Goal: Complete application form

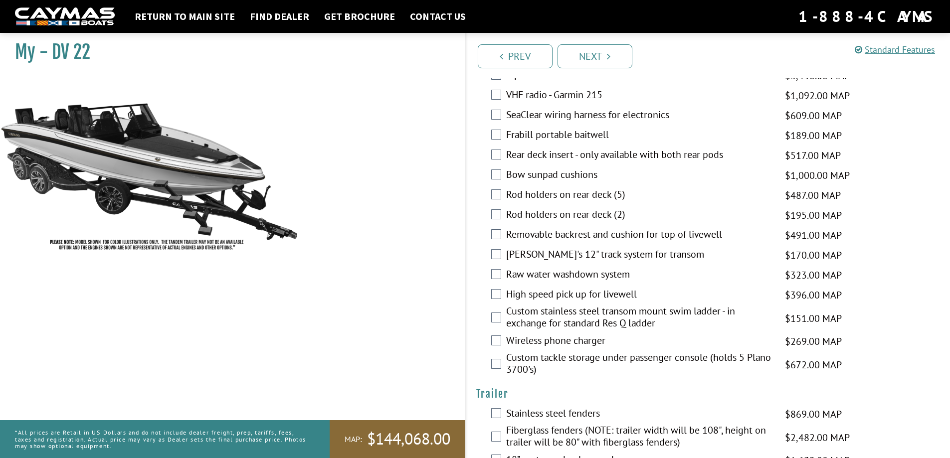
scroll to position [1713, 0]
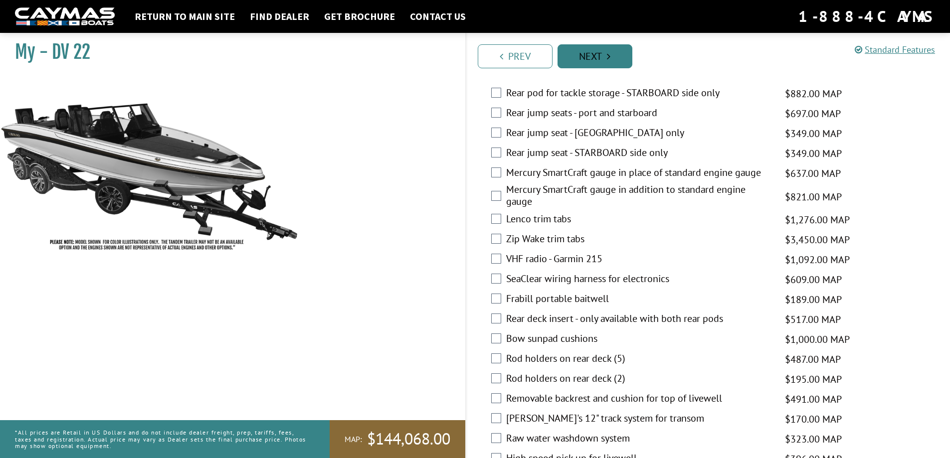
click at [600, 47] on link "Next" at bounding box center [595, 56] width 75 height 24
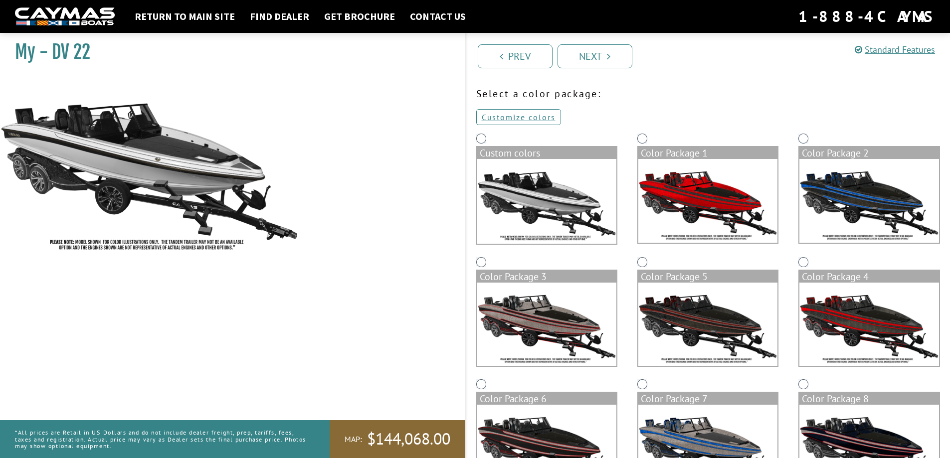
scroll to position [50, 0]
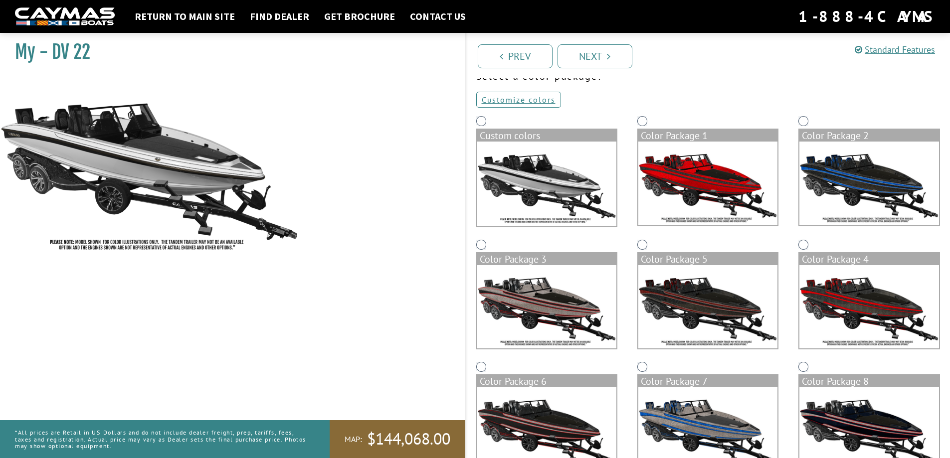
click at [758, 166] on img at bounding box center [707, 184] width 139 height 84
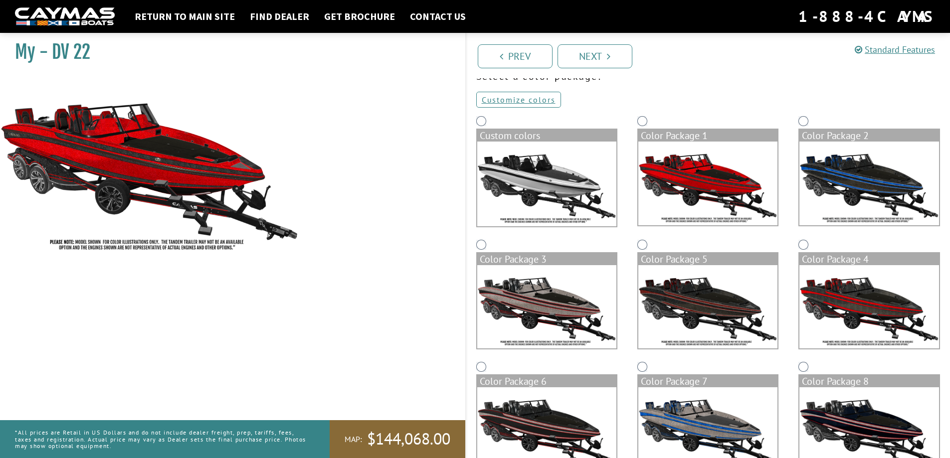
click at [551, 177] on img at bounding box center [546, 184] width 139 height 85
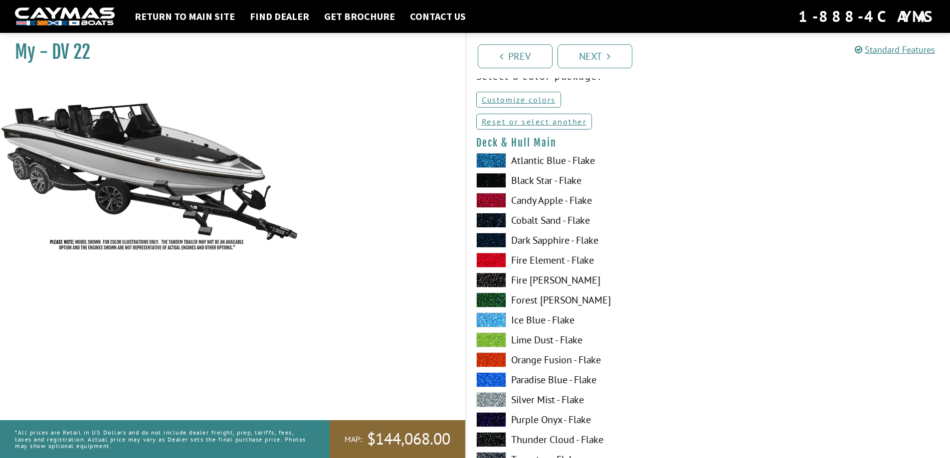
click at [499, 180] on span at bounding box center [491, 180] width 30 height 15
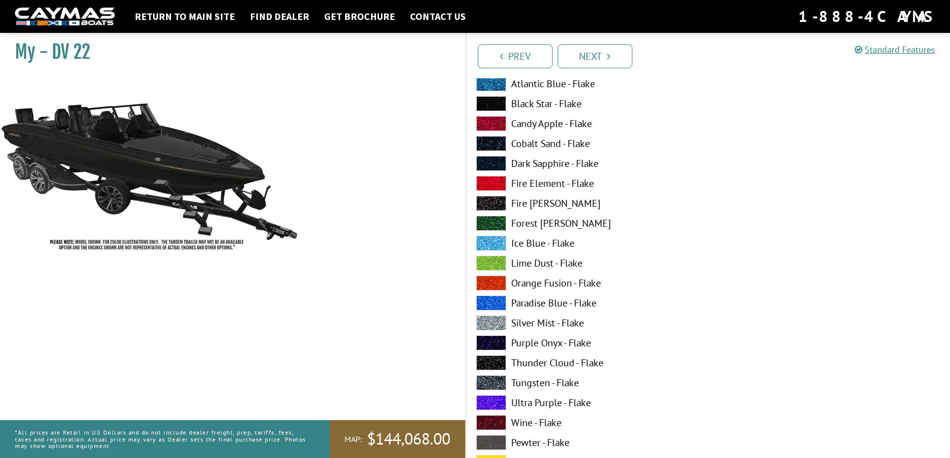
scroll to position [199, 0]
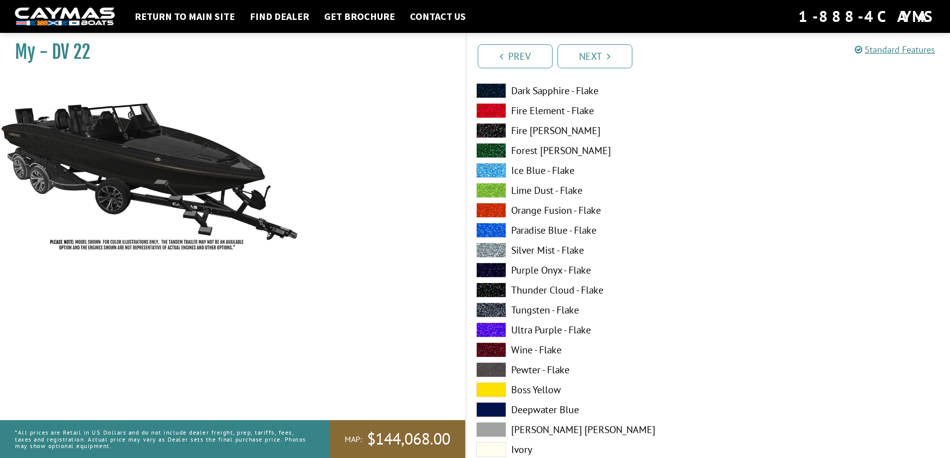
click at [495, 332] on span at bounding box center [491, 330] width 30 height 15
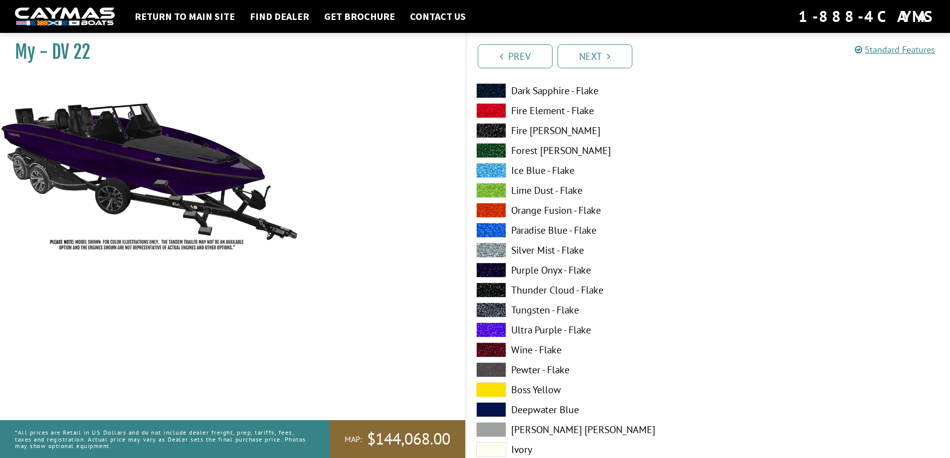
click at [496, 131] on span at bounding box center [491, 130] width 30 height 15
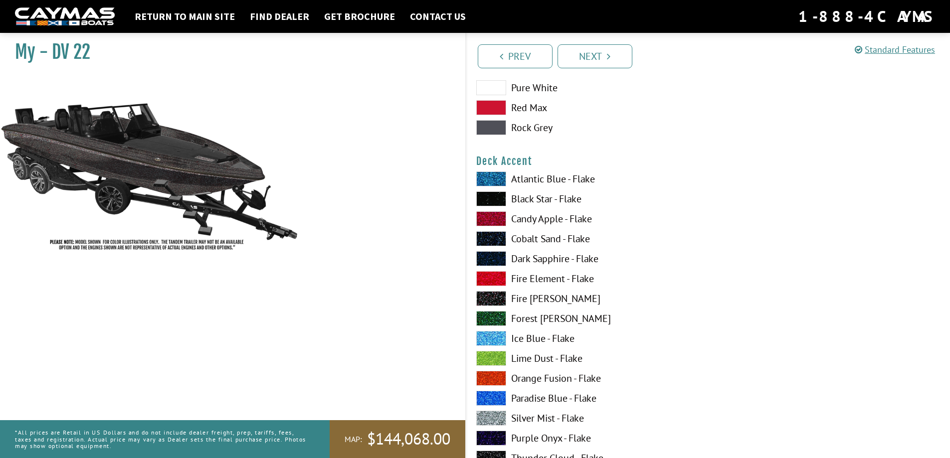
scroll to position [648, 0]
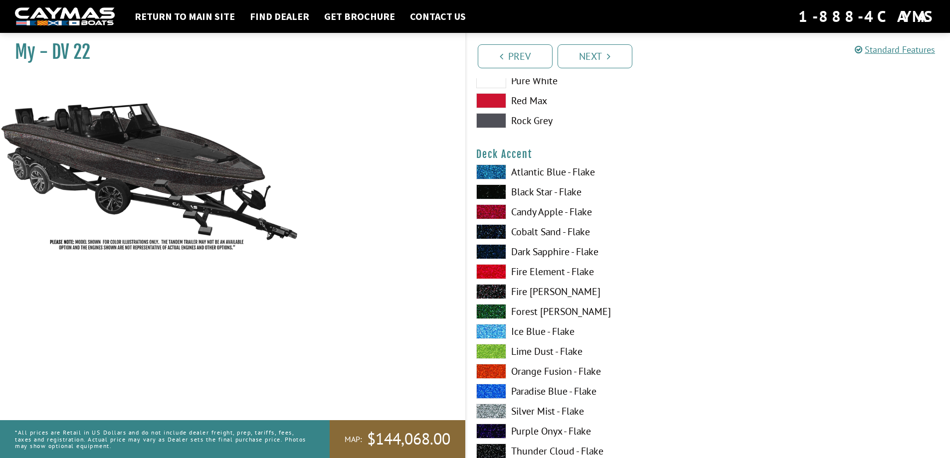
click at [488, 175] on span at bounding box center [491, 172] width 30 height 15
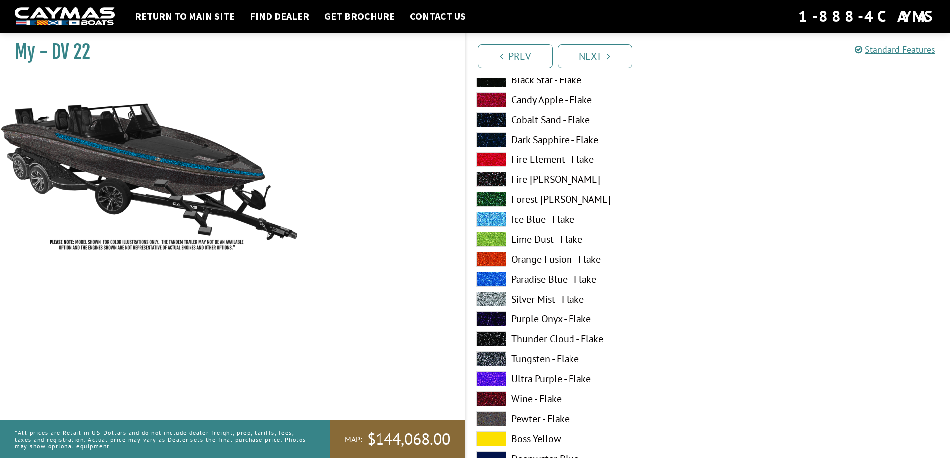
scroll to position [798, 0]
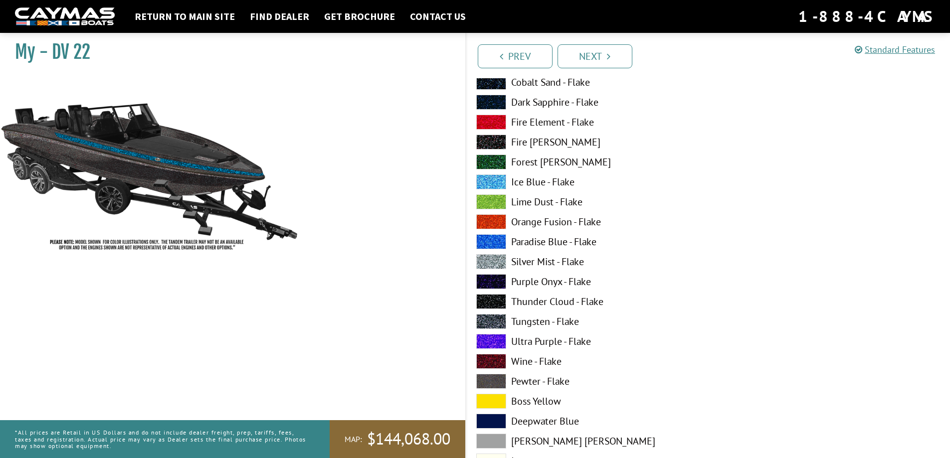
click at [496, 338] on span at bounding box center [491, 341] width 30 height 15
click at [494, 141] on span at bounding box center [491, 142] width 30 height 15
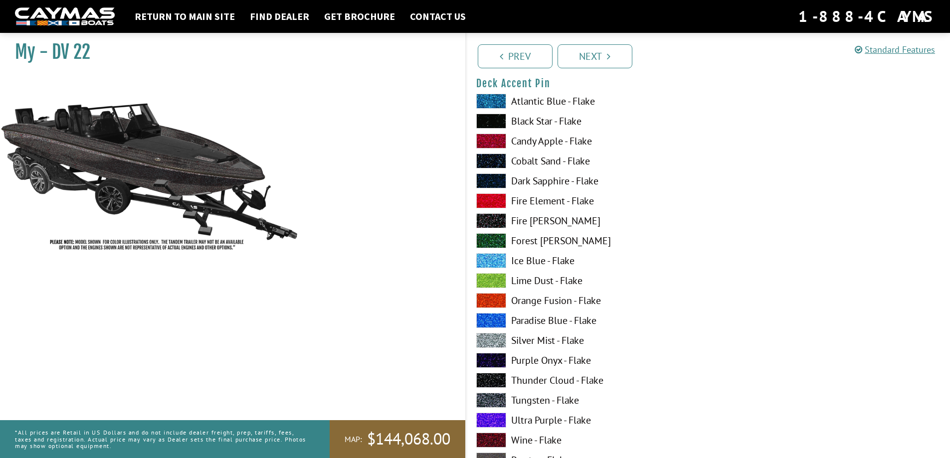
scroll to position [1346, 0]
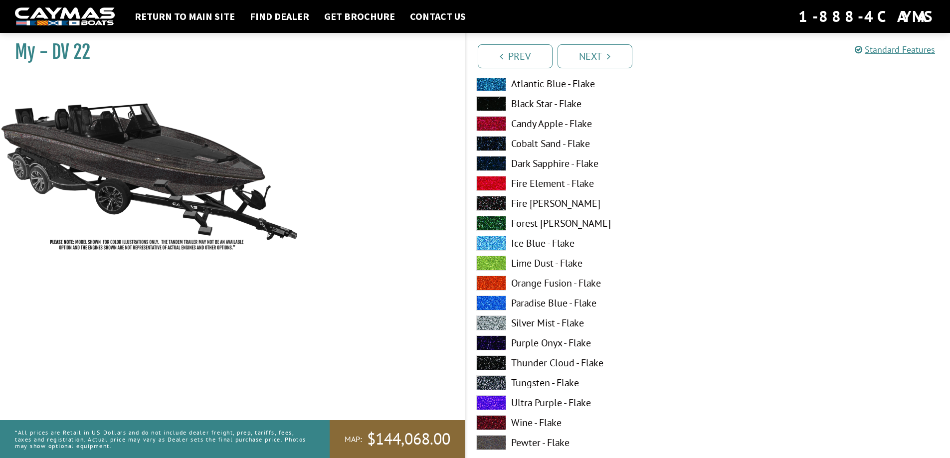
click at [496, 403] on span at bounding box center [491, 402] width 30 height 15
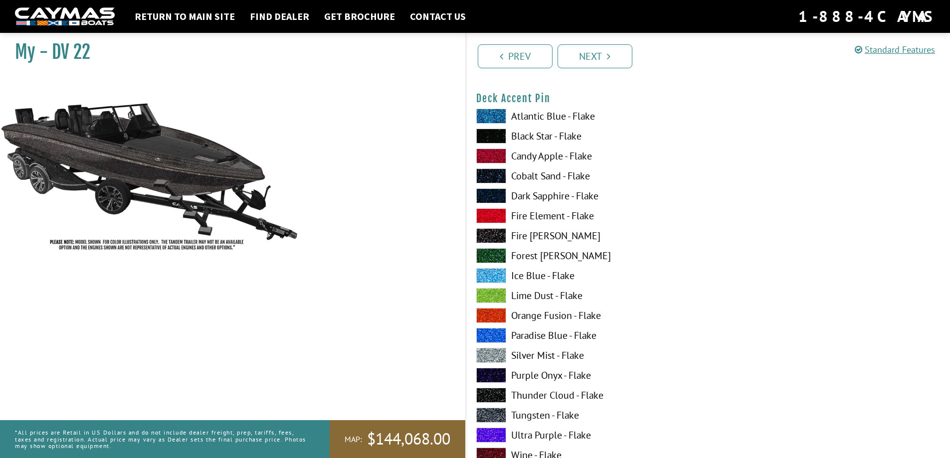
scroll to position [1297, 0]
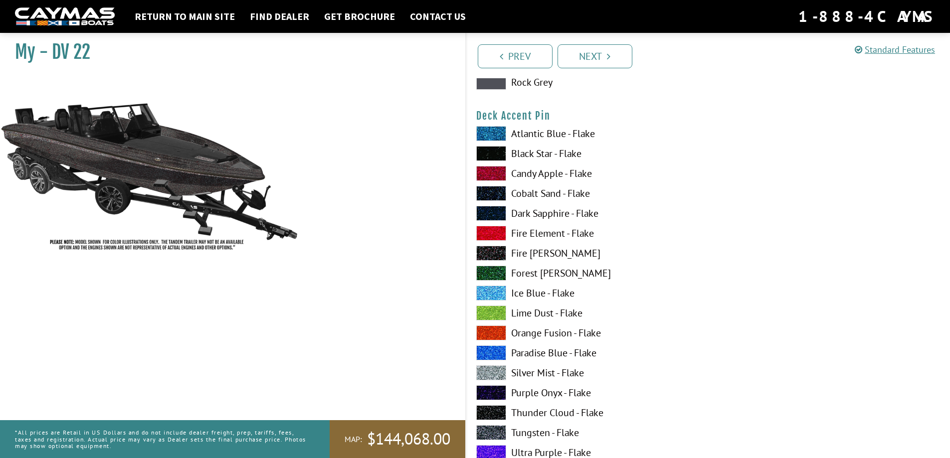
click at [498, 152] on span at bounding box center [491, 153] width 30 height 15
click at [492, 151] on span at bounding box center [491, 153] width 30 height 15
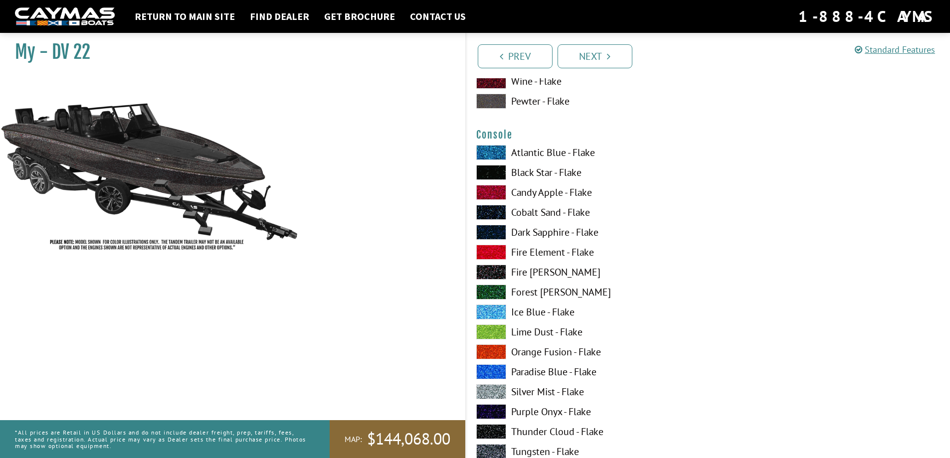
scroll to position [1695, 0]
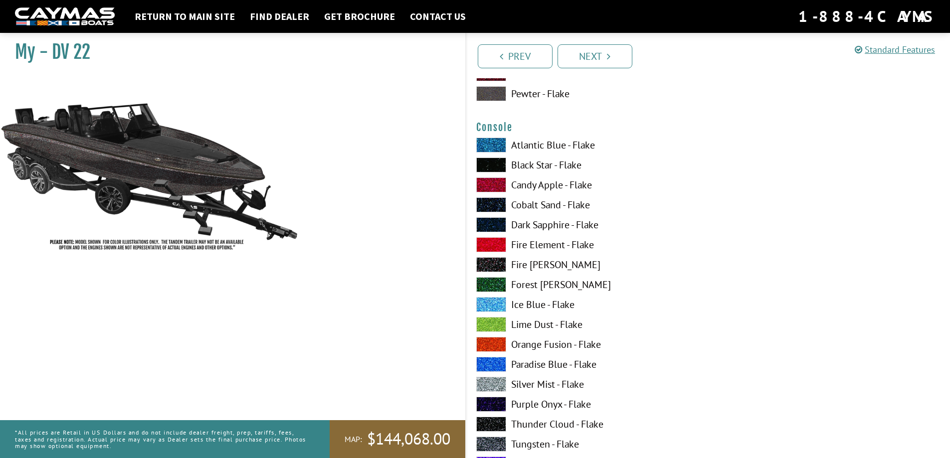
click at [495, 165] on span at bounding box center [491, 165] width 30 height 15
click at [498, 262] on span at bounding box center [491, 264] width 30 height 15
click at [490, 165] on span at bounding box center [491, 165] width 30 height 15
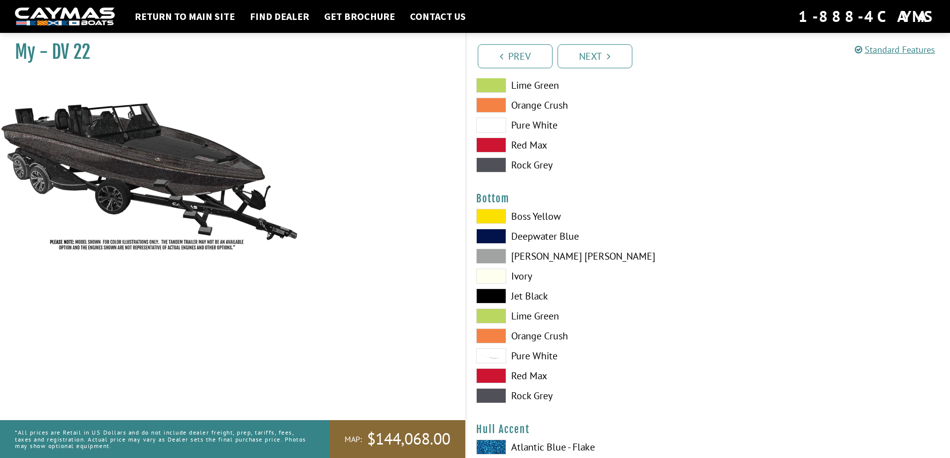
scroll to position [2244, 0]
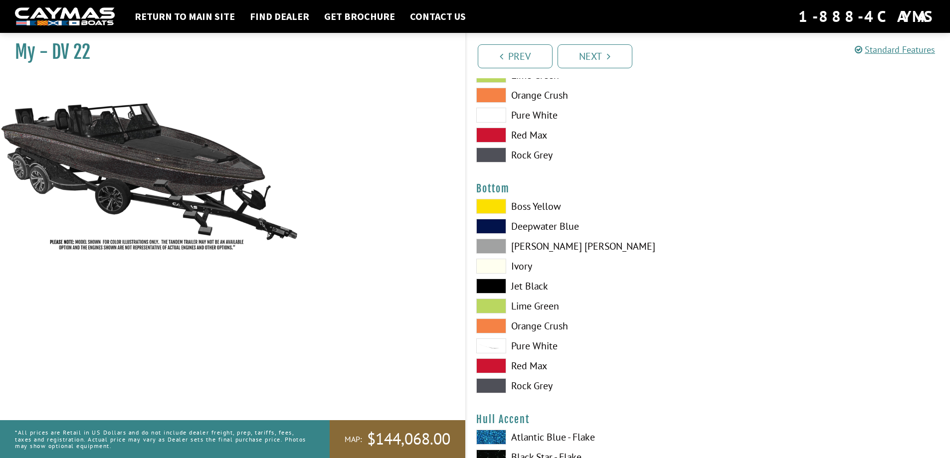
click at [490, 284] on span at bounding box center [491, 286] width 30 height 15
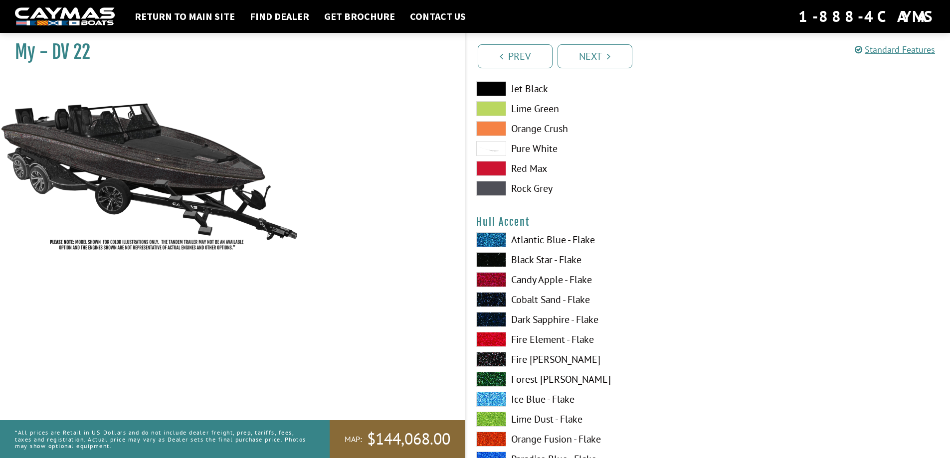
scroll to position [2443, 0]
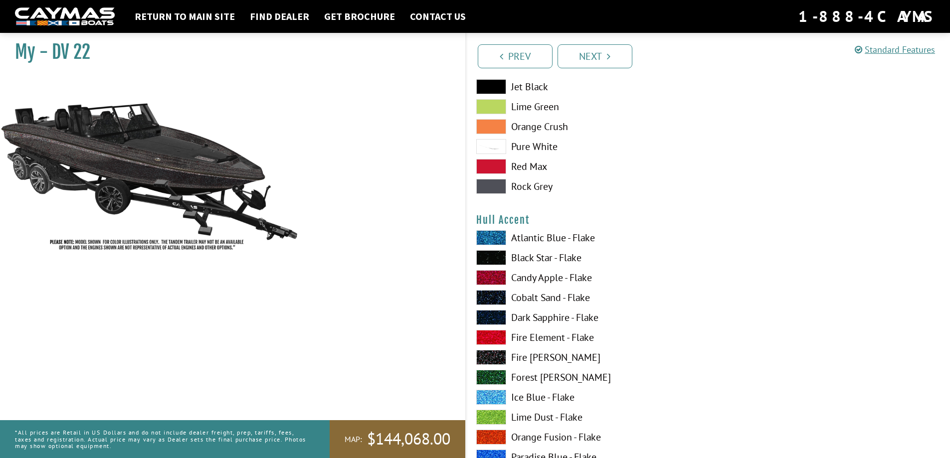
click at [497, 238] on span at bounding box center [491, 237] width 30 height 15
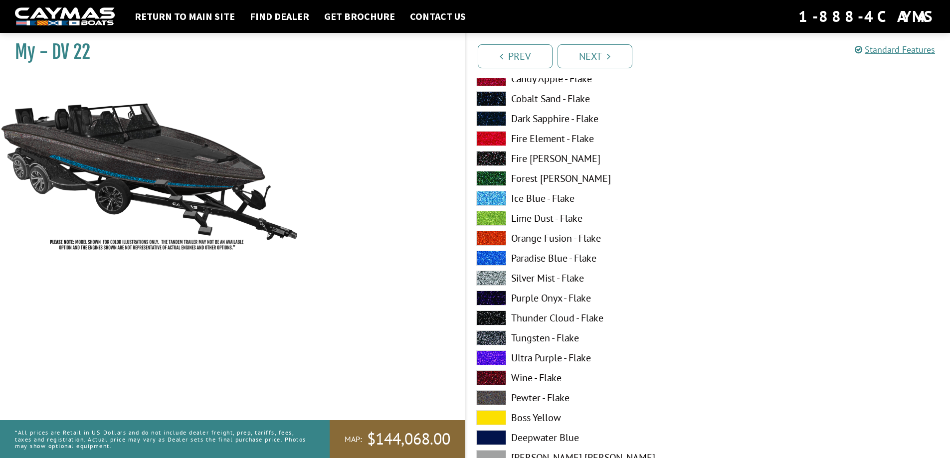
scroll to position [2643, 0]
click at [498, 355] on span at bounding box center [491, 357] width 30 height 15
click at [499, 117] on span at bounding box center [491, 118] width 30 height 15
click at [494, 156] on span at bounding box center [491, 158] width 30 height 15
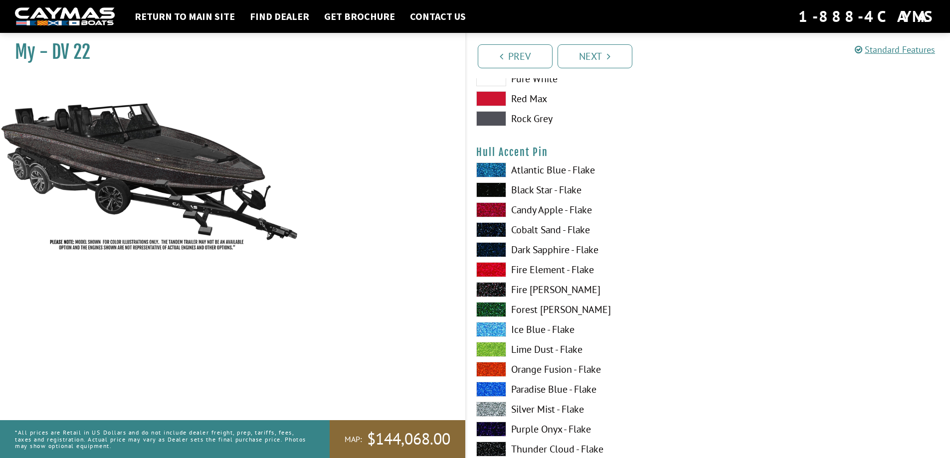
scroll to position [3142, 0]
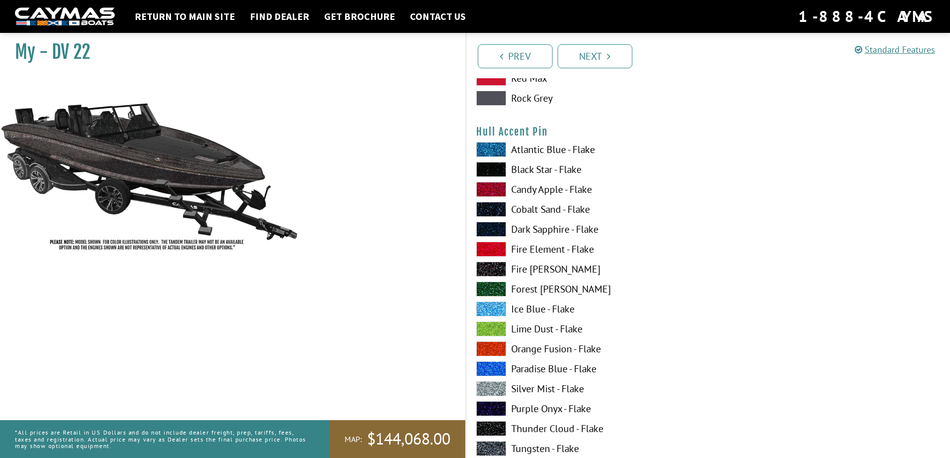
click at [493, 272] on span at bounding box center [491, 269] width 30 height 15
click at [494, 268] on span at bounding box center [491, 269] width 30 height 15
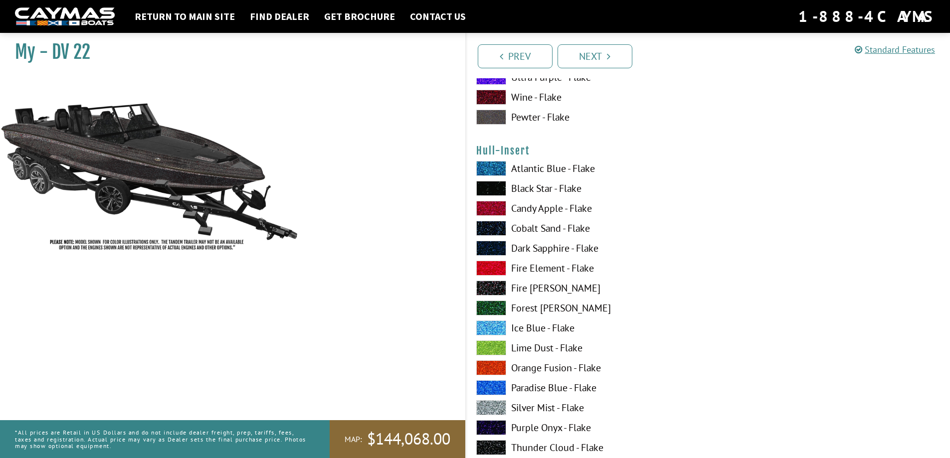
scroll to position [3590, 0]
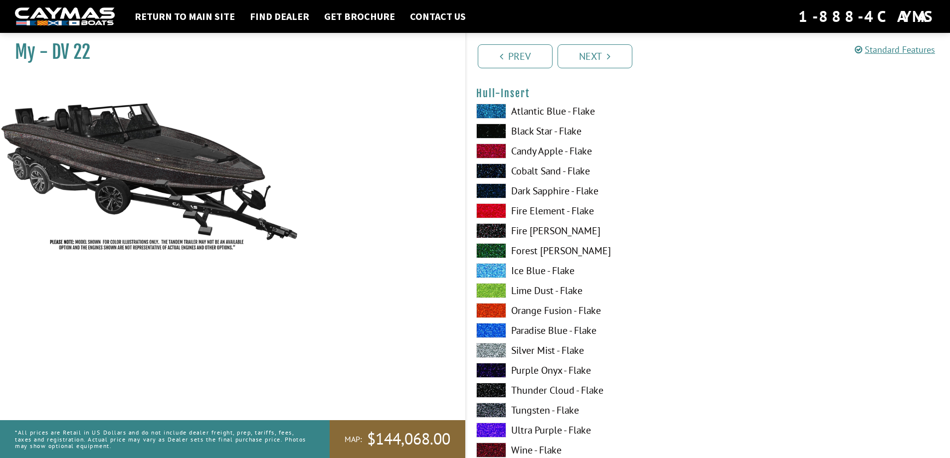
click at [491, 428] on span at bounding box center [491, 430] width 30 height 15
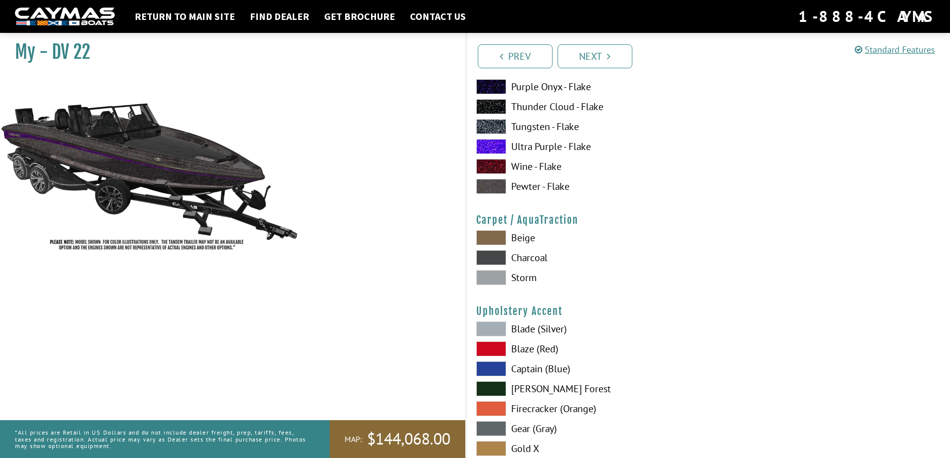
scroll to position [4488, 0]
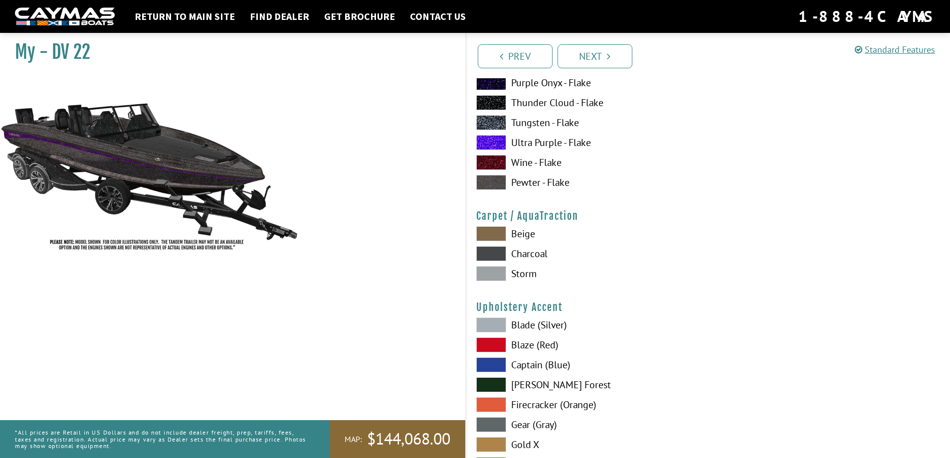
click at [498, 273] on span at bounding box center [491, 273] width 30 height 15
click at [501, 249] on span at bounding box center [491, 253] width 30 height 15
click at [497, 269] on span at bounding box center [491, 273] width 30 height 15
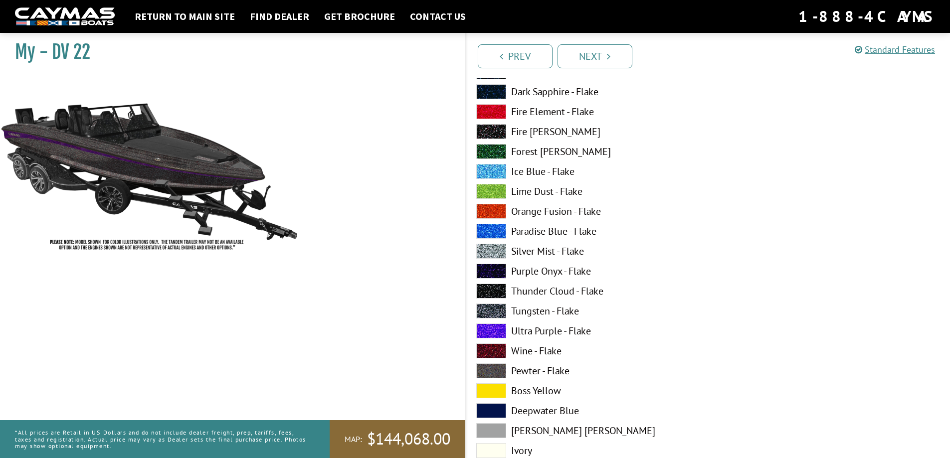
scroll to position [2370, 0]
